Goal: Check status: Check status

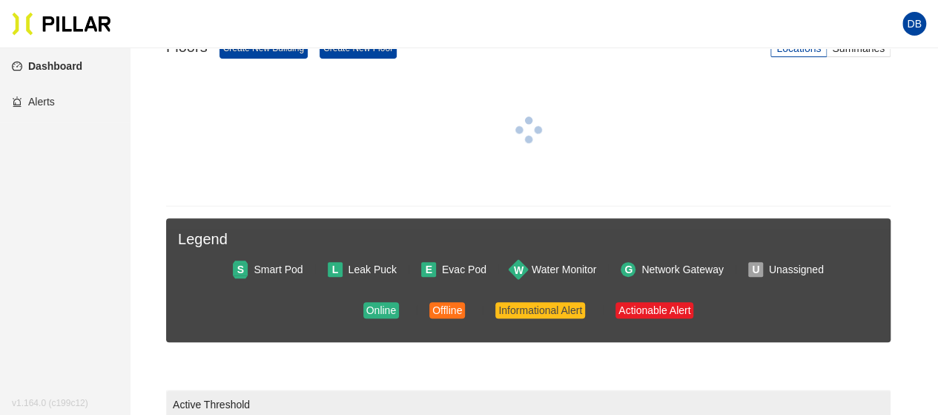
scroll to position [185, 0]
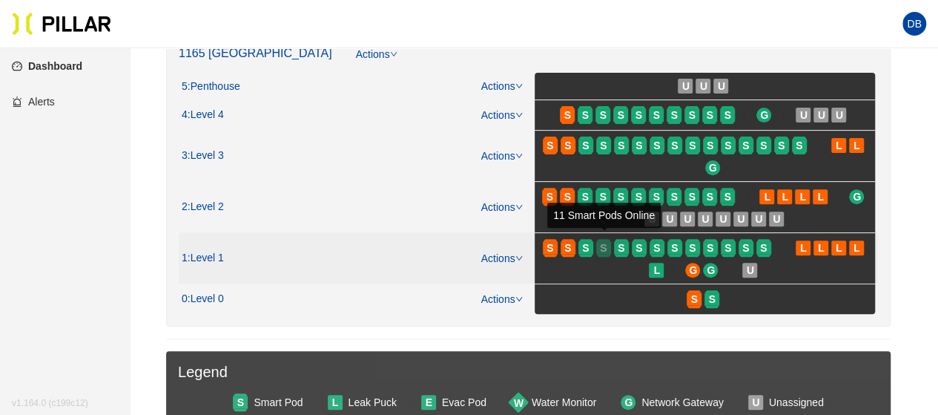
click at [607, 251] on span "S" at bounding box center [603, 248] width 7 height 16
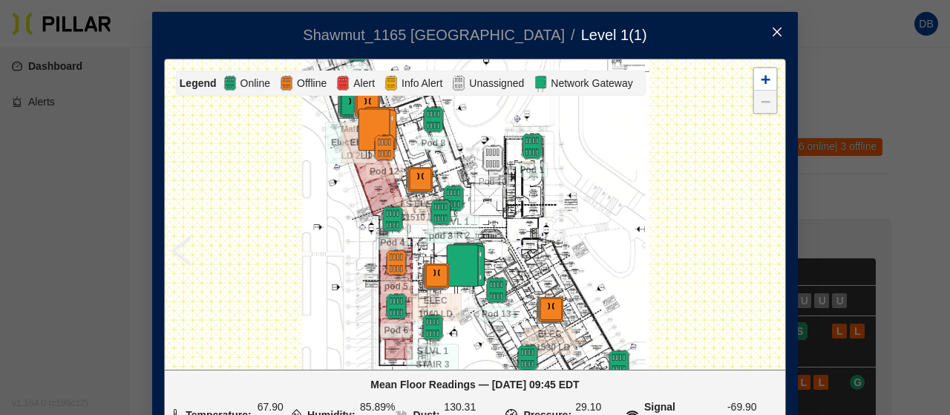
click at [772, 33] on icon "close" at bounding box center [776, 31] width 9 height 9
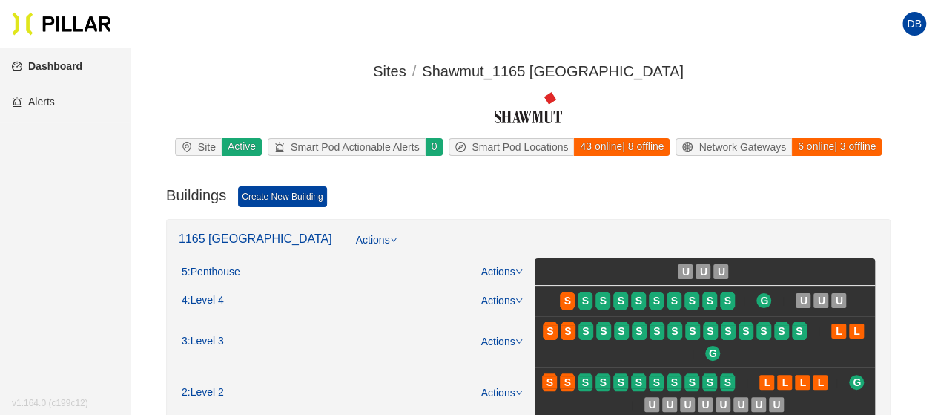
scroll to position [74, 0]
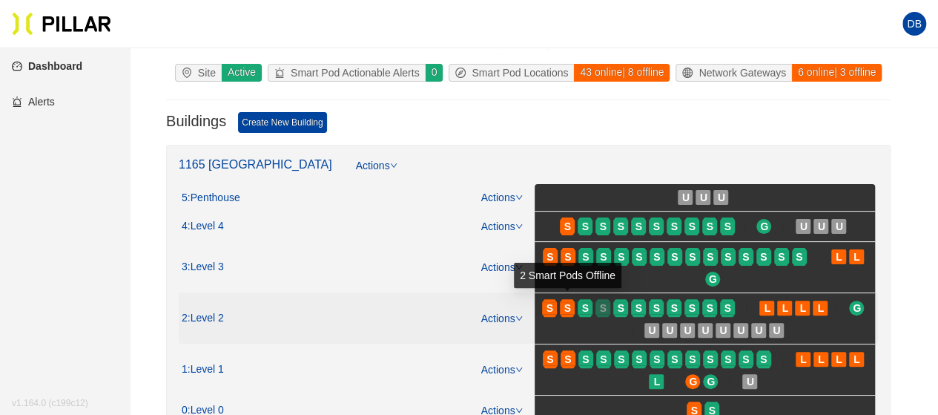
click at [609, 306] on div "S" at bounding box center [603, 308] width 15 height 12
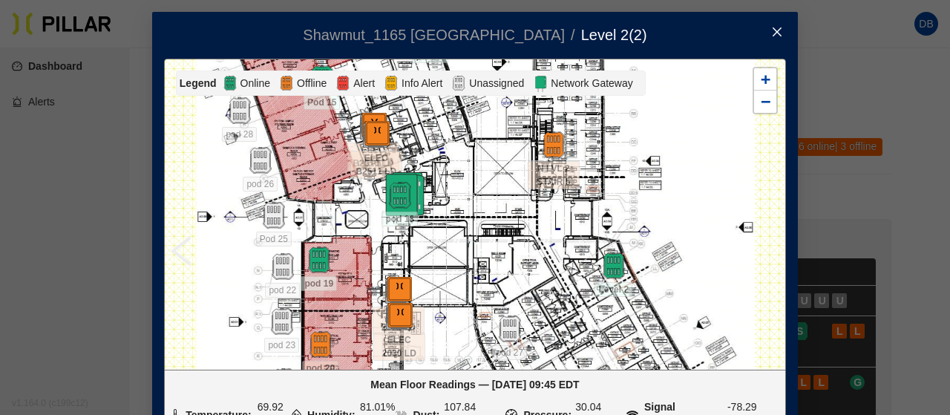
click at [763, 35] on span "Close" at bounding box center [777, 33] width 42 height 42
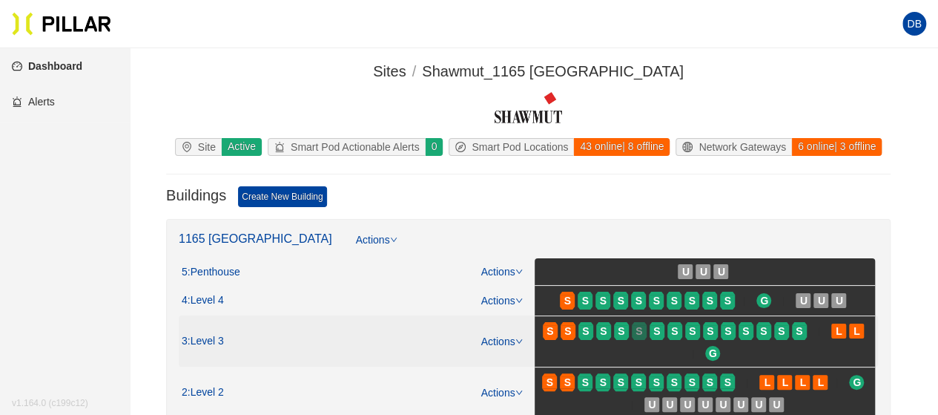
click at [632, 327] on div "S" at bounding box center [639, 331] width 15 height 12
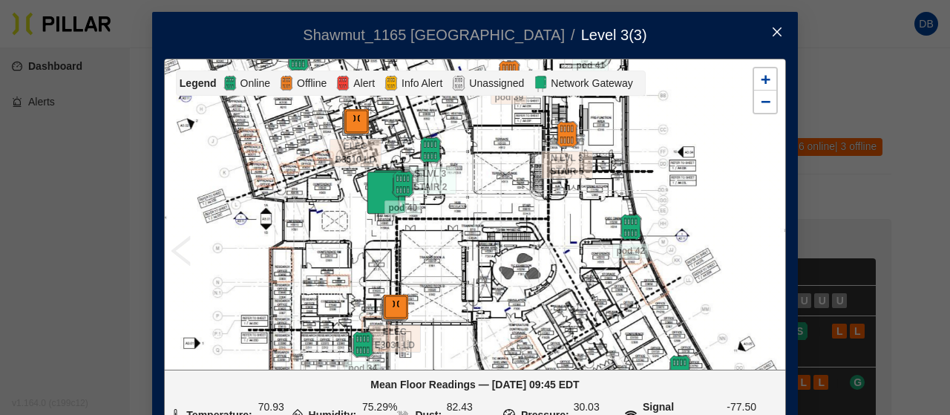
click at [771, 33] on icon "close" at bounding box center [777, 32] width 12 height 12
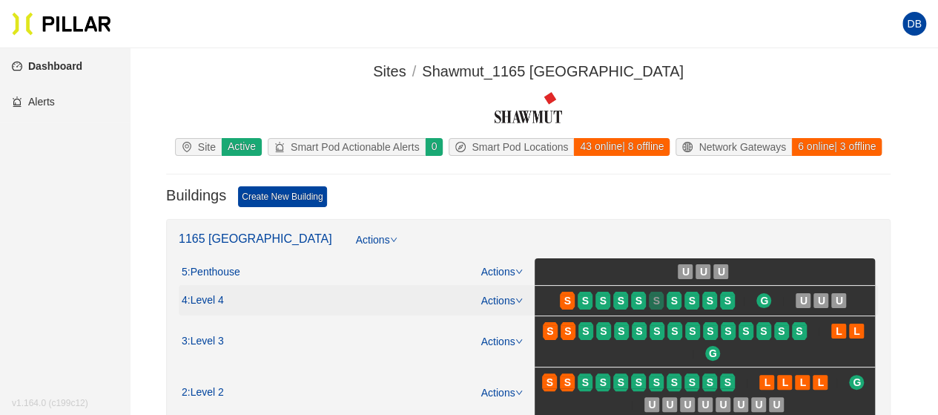
click at [655, 303] on span "S" at bounding box center [657, 300] width 7 height 16
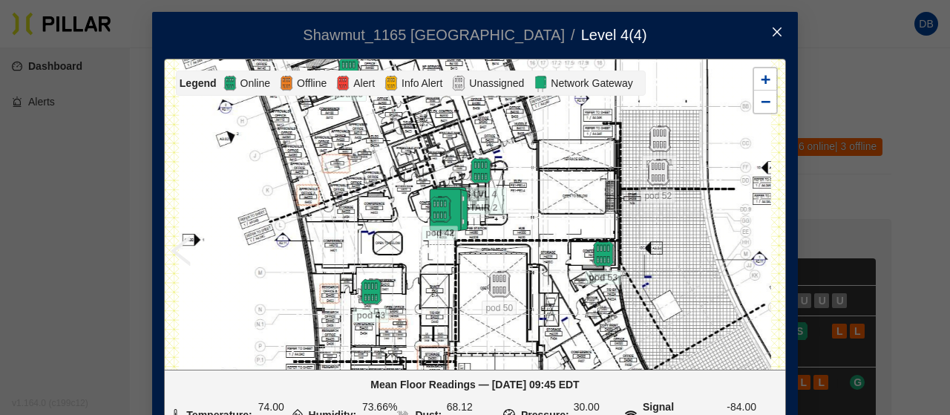
click at [775, 41] on span "Close" at bounding box center [777, 33] width 42 height 42
